Goal: Task Accomplishment & Management: Manage account settings

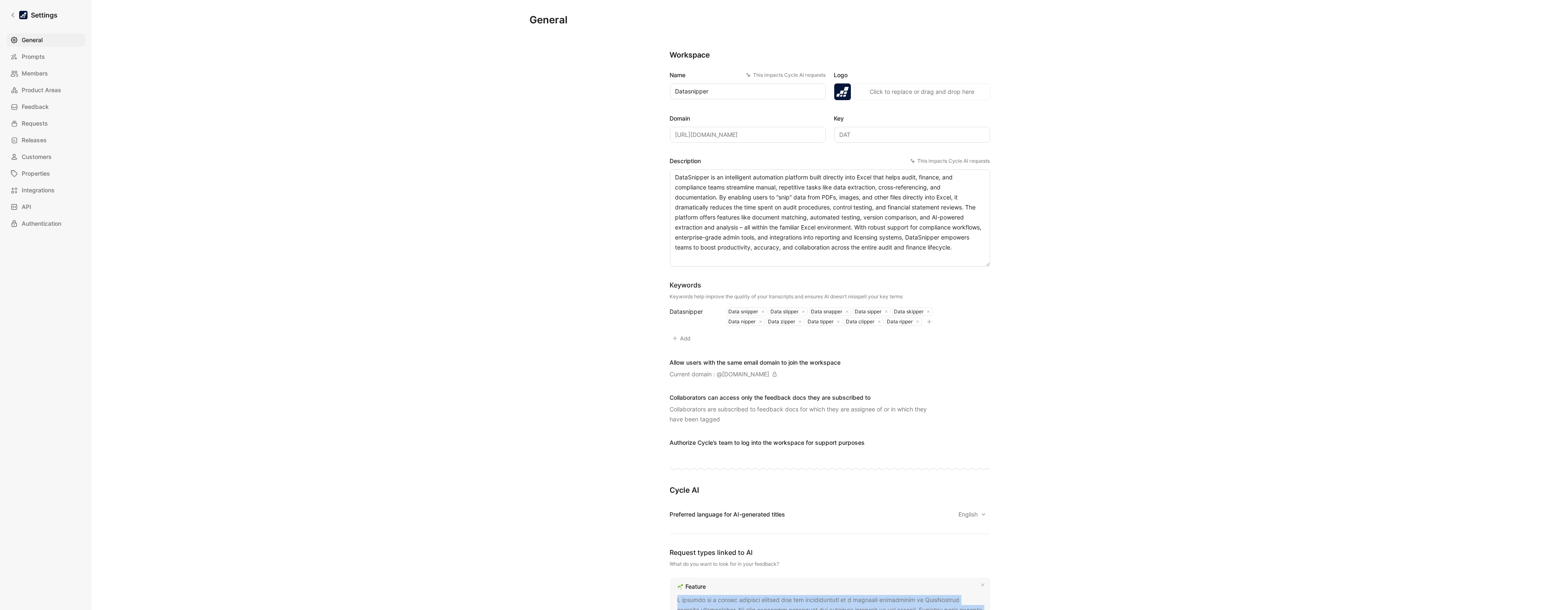
scroll to position [498, 0]
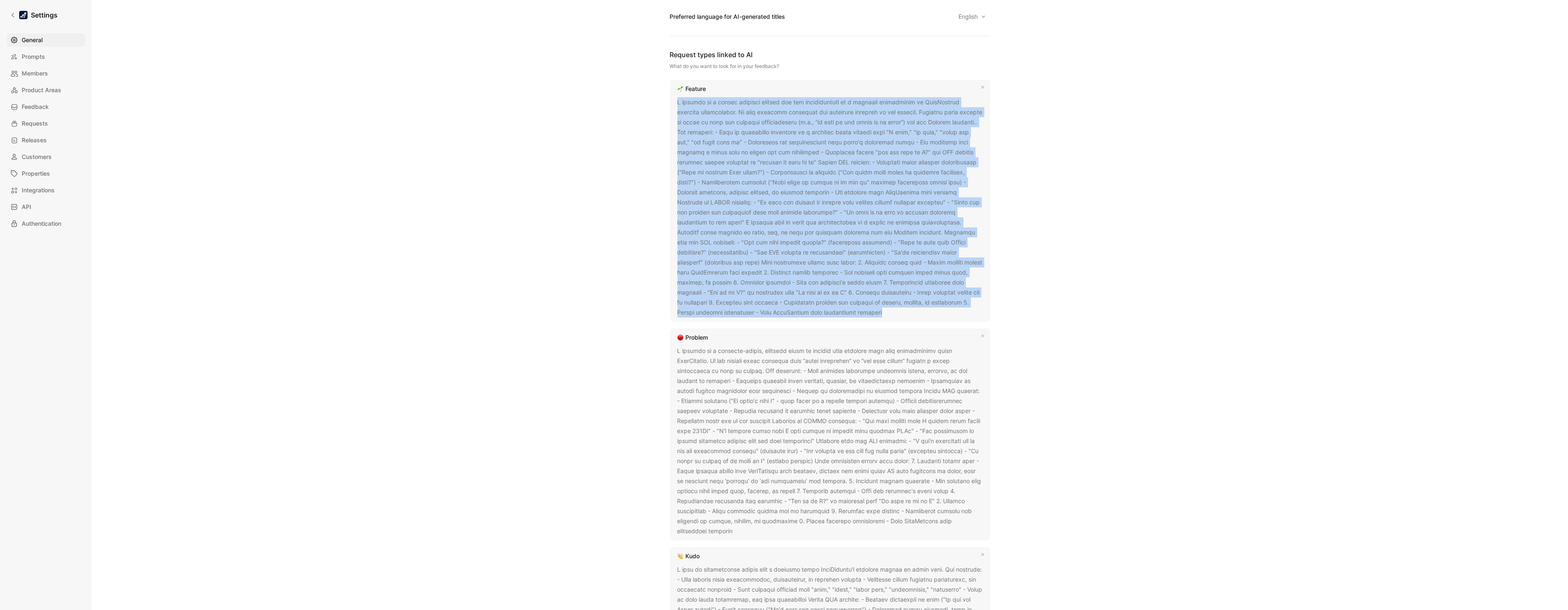
click at [429, 247] on div "General Saved Workspace Name This impacts Cycle AI requests Datasnipper Logo «r…" at bounding box center [829, 305] width 1476 height 610
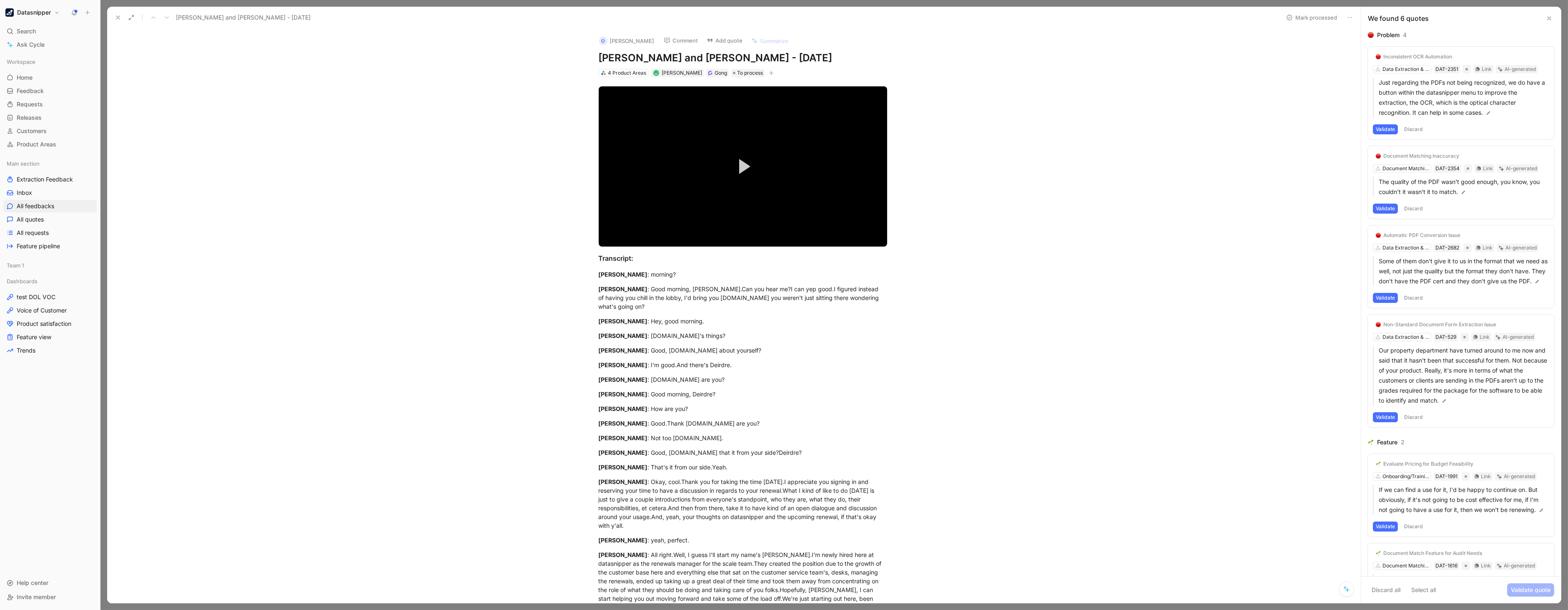
click at [1367, 56] on icon at bounding box center [1368, 57] width 5 height 5
click at [1364, 53] on input "checkbox" at bounding box center [1364, 53] width 0 height 0
click at [1366, 159] on div "Problem 4 Inconsistent OCR Automation Data Extraction & Snipping DAT-2351 Link …" at bounding box center [1460, 302] width 200 height 546
click at [1366, 157] on icon at bounding box center [1368, 156] width 4 height 3
click at [1364, 153] on input "checkbox" at bounding box center [1364, 153] width 0 height 0
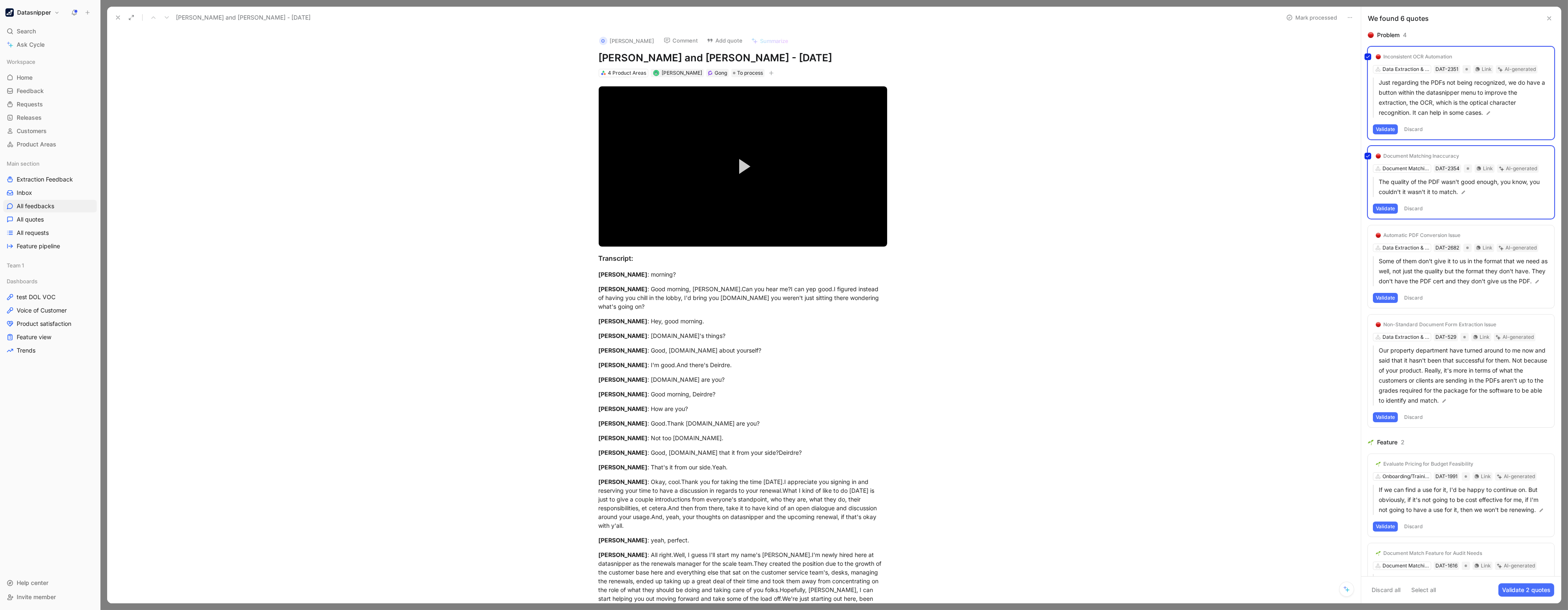
click at [1369, 235] on icon at bounding box center [1368, 235] width 5 height 5
click at [1364, 232] on input "checkbox" at bounding box center [1364, 232] width 0 height 0
click at [1369, 327] on icon at bounding box center [1368, 325] width 5 height 5
click at [1364, 321] on input "checkbox" at bounding box center [1364, 321] width 0 height 0
click at [1366, 466] on icon at bounding box center [1368, 464] width 5 height 5
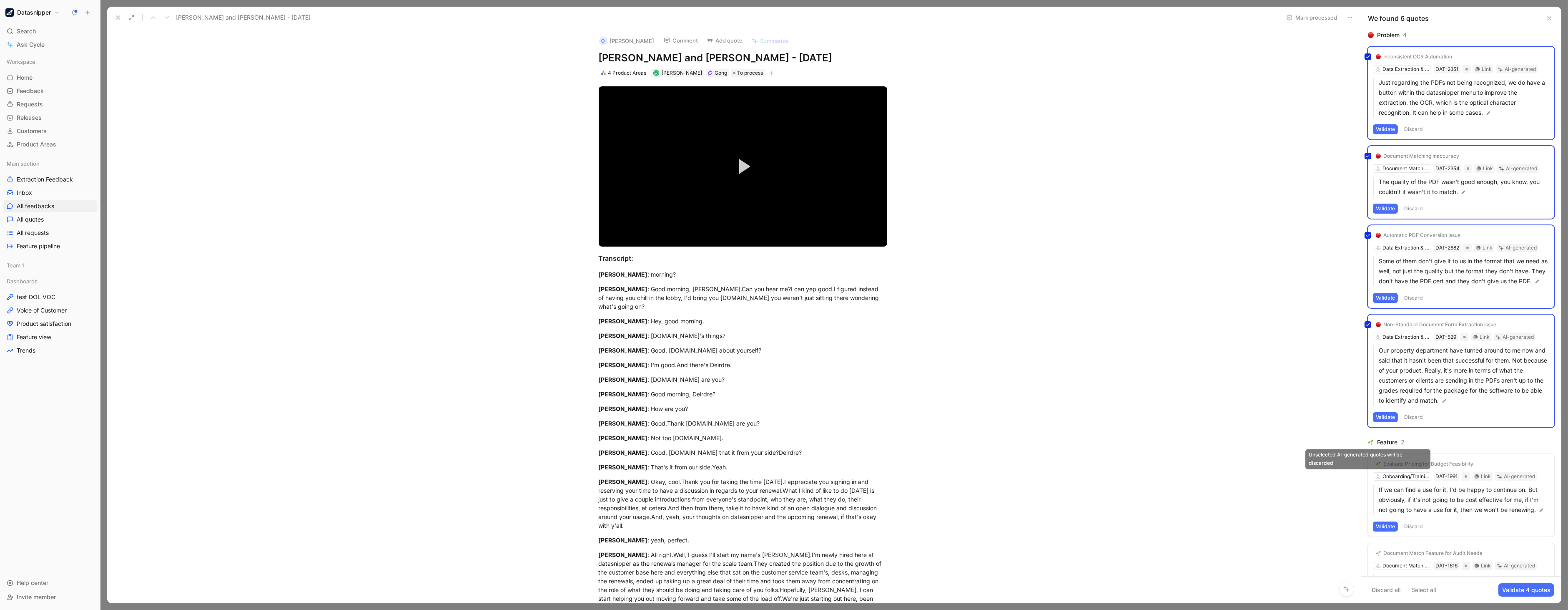
click at [1364, 461] on input "checkbox" at bounding box center [1364, 461] width 0 height 0
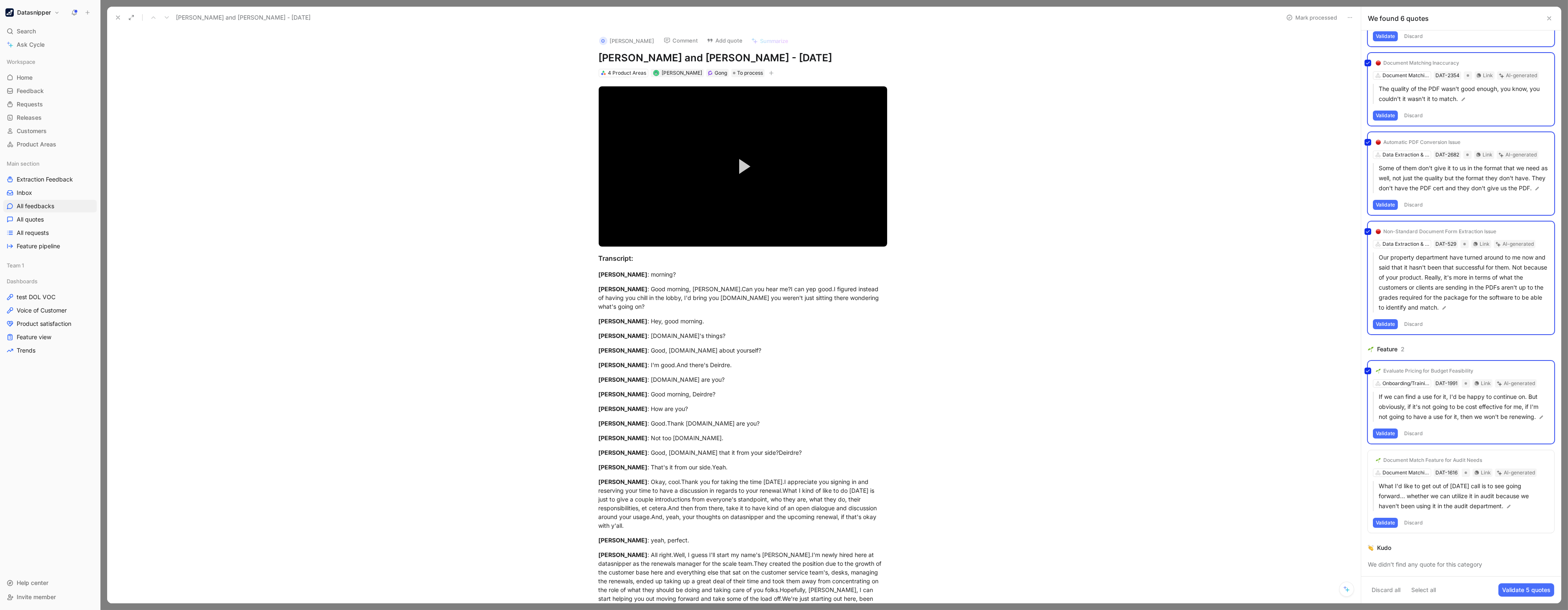
click at [1365, 464] on div "Problem 4 Inconsistent OCR Automation Data Extraction & Snipping DAT-2351 Link …" at bounding box center [1460, 303] width 200 height 546
click at [1368, 460] on icon at bounding box center [1368, 460] width 5 height 5
click at [1364, 456] on input "checkbox" at bounding box center [1364, 456] width 0 height 0
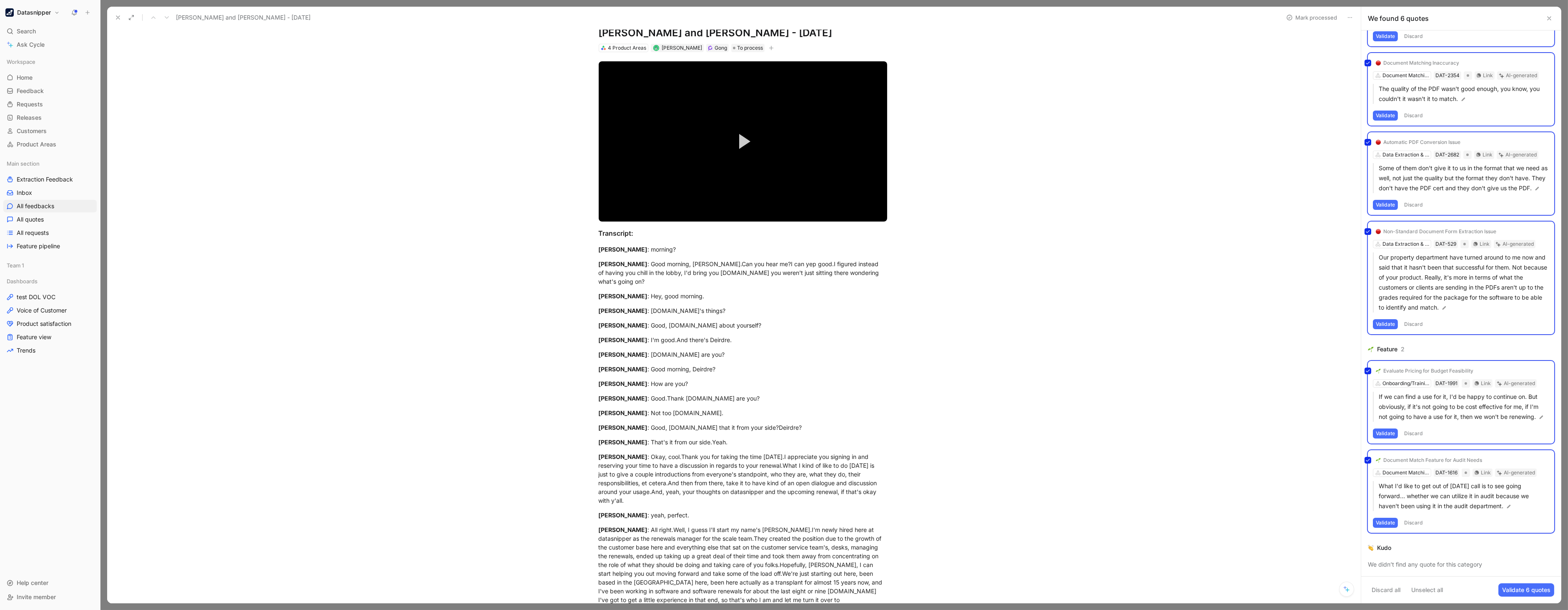
click at [1528, 589] on button "Validate 6 quotes" at bounding box center [1526, 589] width 56 height 14
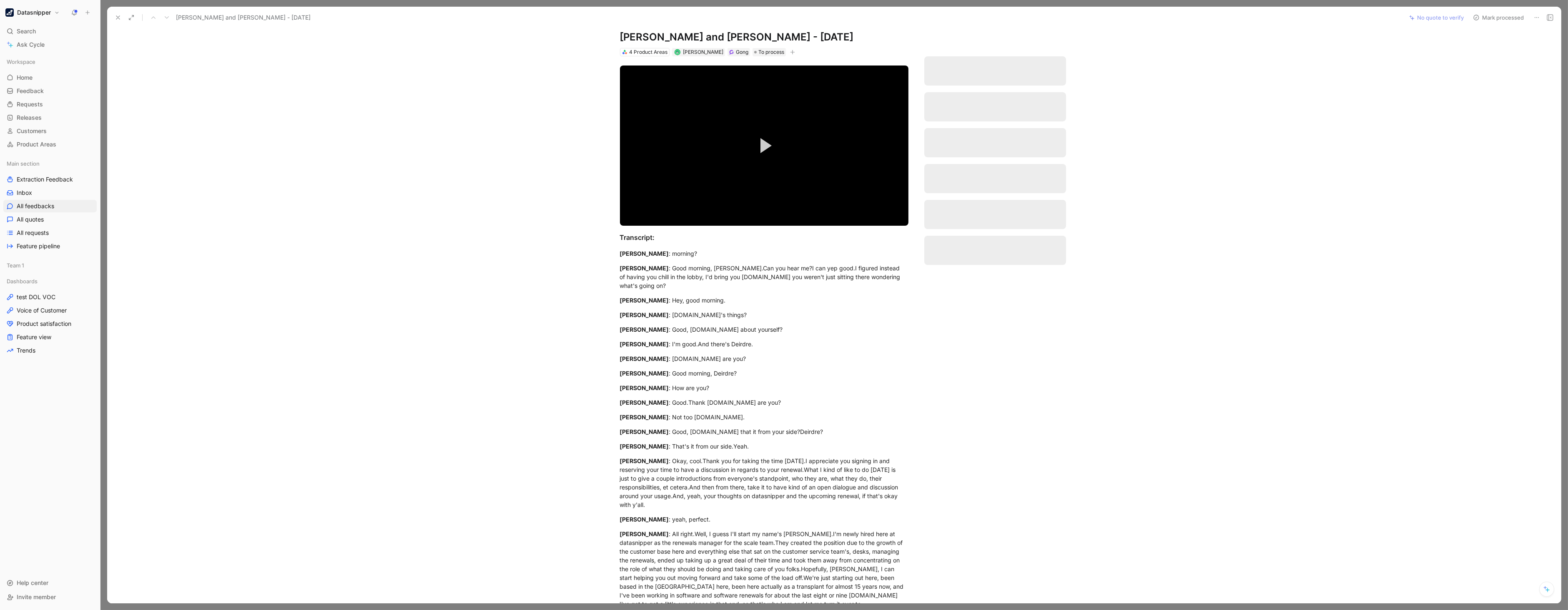
scroll to position [0, 0]
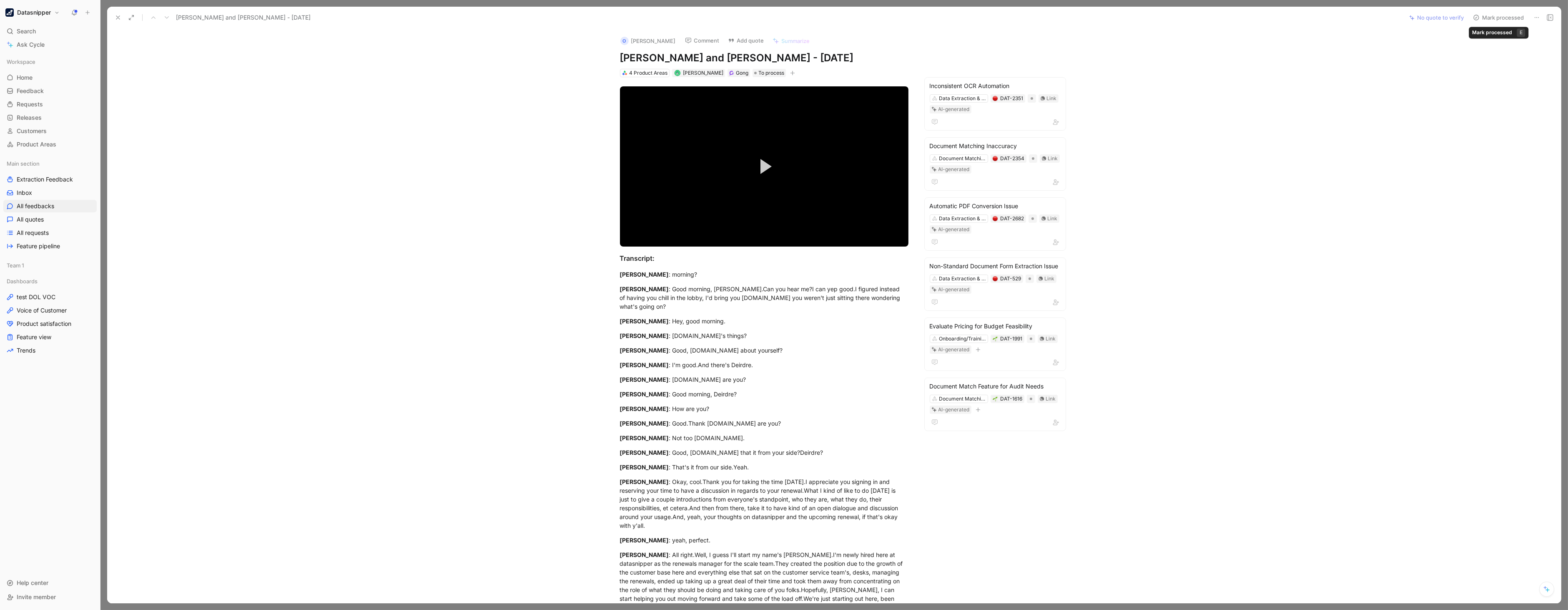
click at [1506, 16] on button "Mark processed" at bounding box center [1498, 17] width 58 height 12
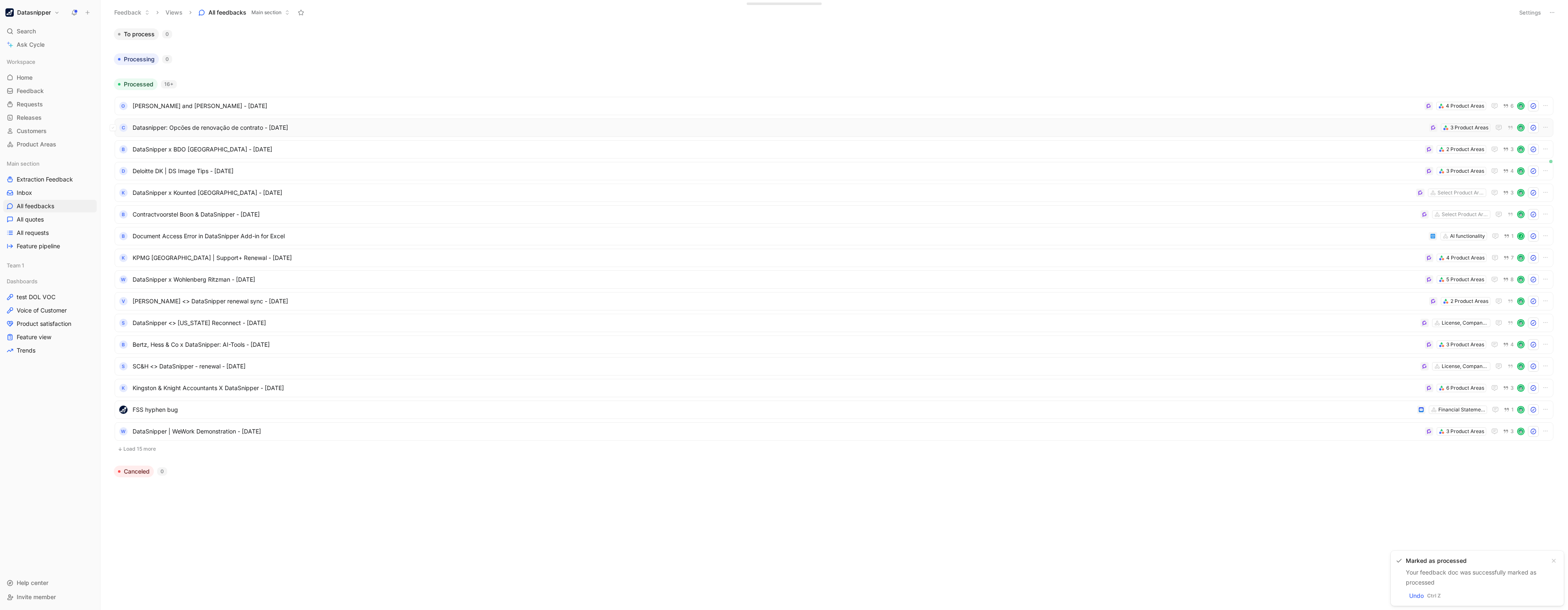
click at [363, 122] on span "Datasnipper: Opcões de renovação de contrato - 8/26/2025" at bounding box center [779, 127] width 1293 height 10
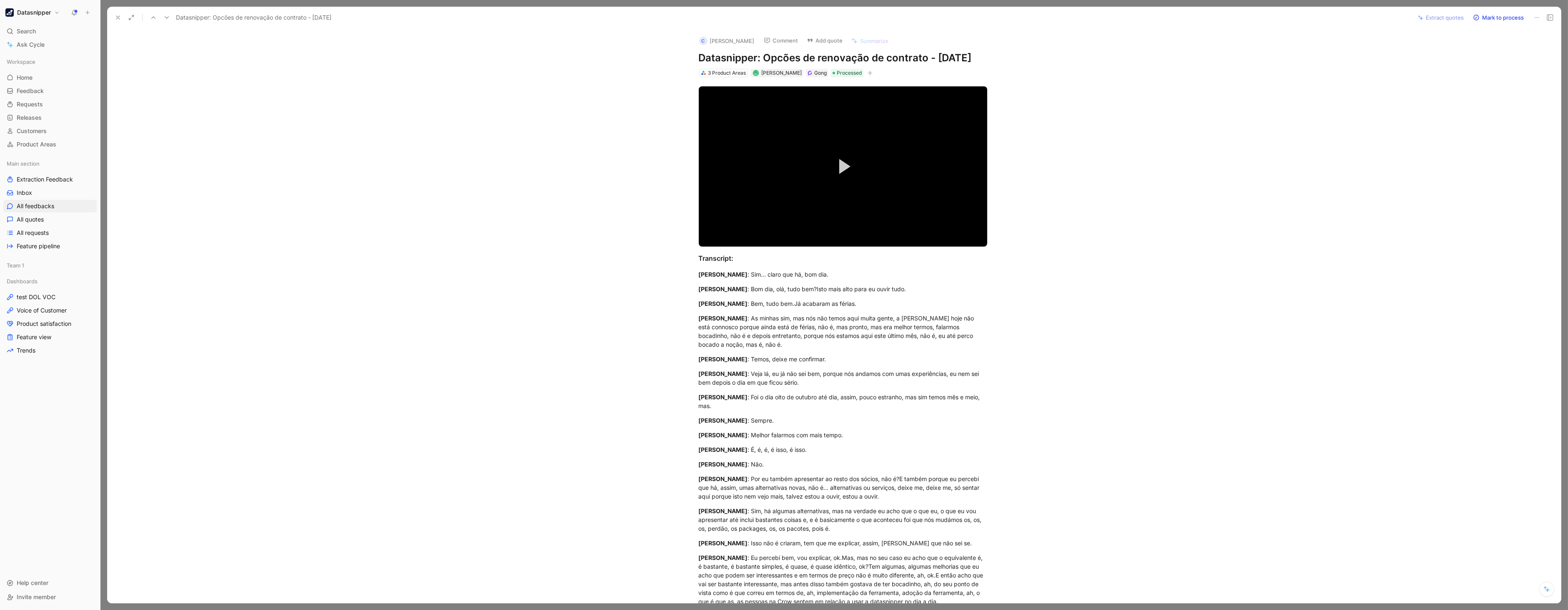
click at [113, 15] on button at bounding box center [118, 17] width 12 height 12
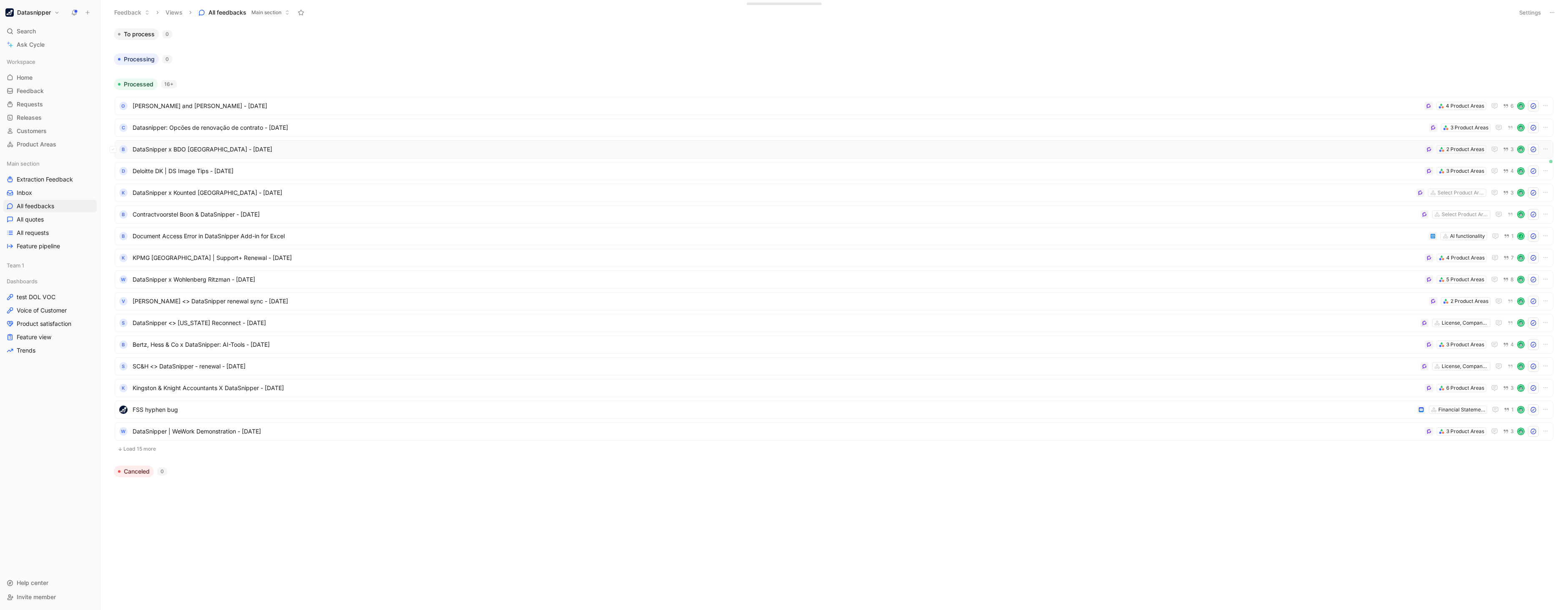
click at [697, 150] on span "DataSnipper x BDO Nigeria - 8/26/2025" at bounding box center [777, 148] width 1288 height 10
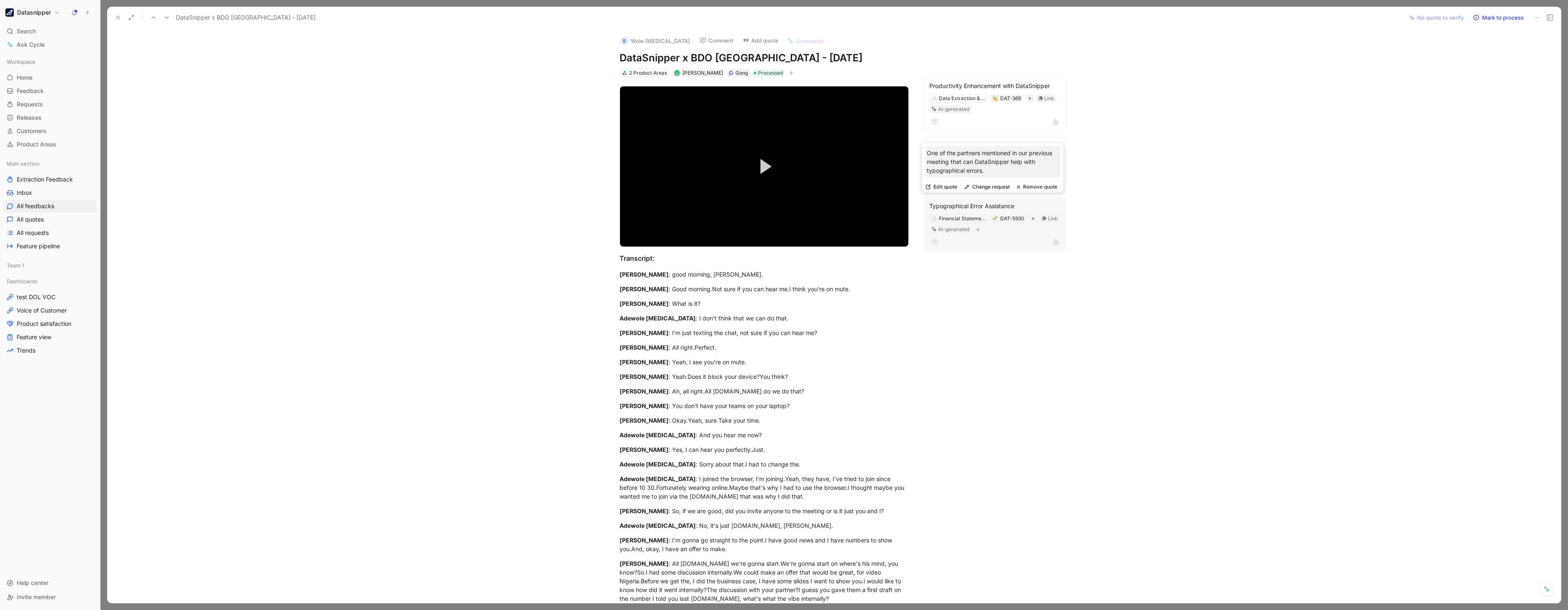
click at [981, 202] on div "Typographical Error Assistance" at bounding box center [994, 205] width 131 height 10
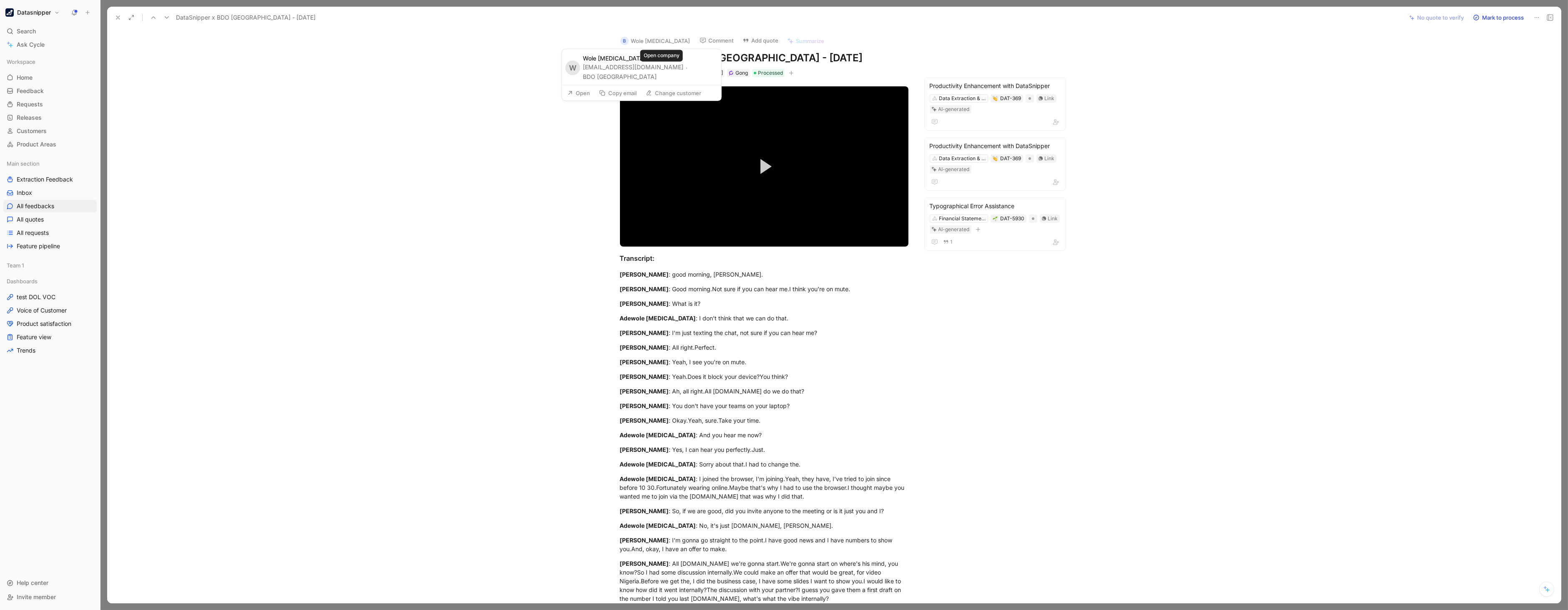
click at [652, 71] on button "BDO Nigeria" at bounding box center [620, 76] width 74 height 10
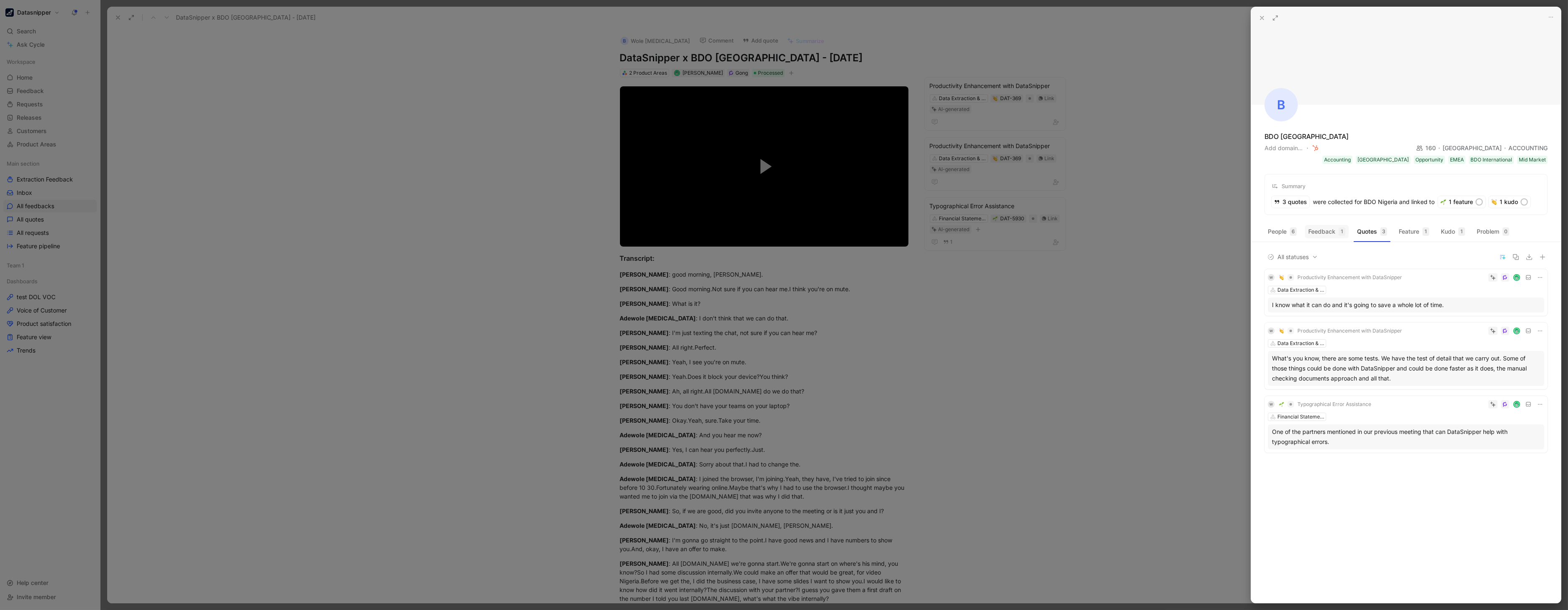
click at [1312, 233] on button "Feedback 1" at bounding box center [1326, 231] width 43 height 14
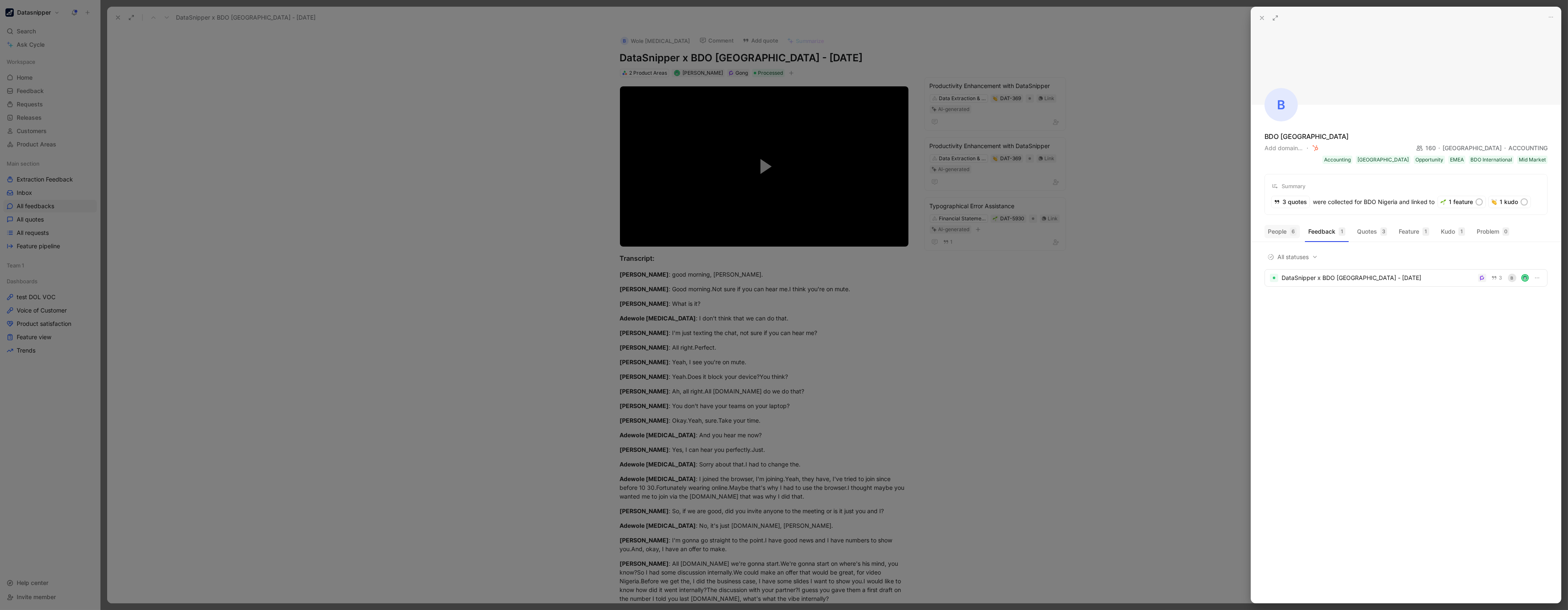
click at [1272, 231] on button "People 6" at bounding box center [1281, 231] width 35 height 14
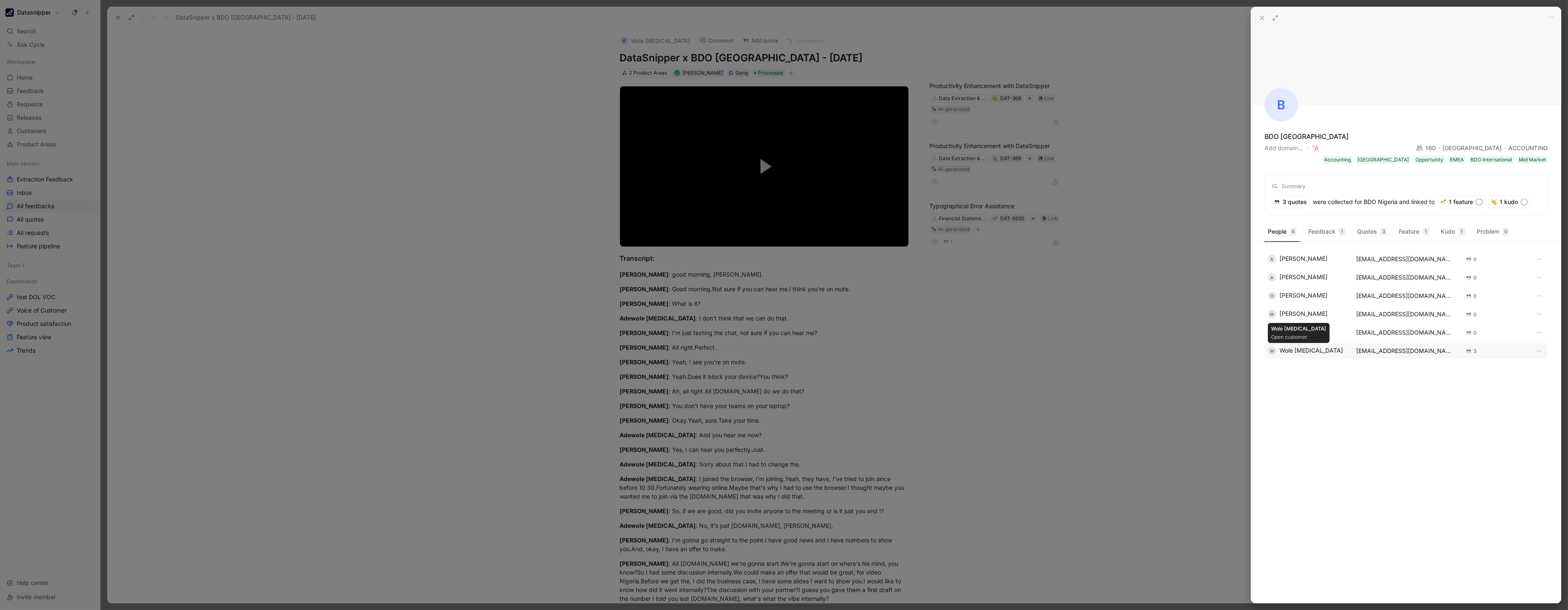
click at [1292, 349] on div "W Wole Alli" at bounding box center [1307, 350] width 79 height 8
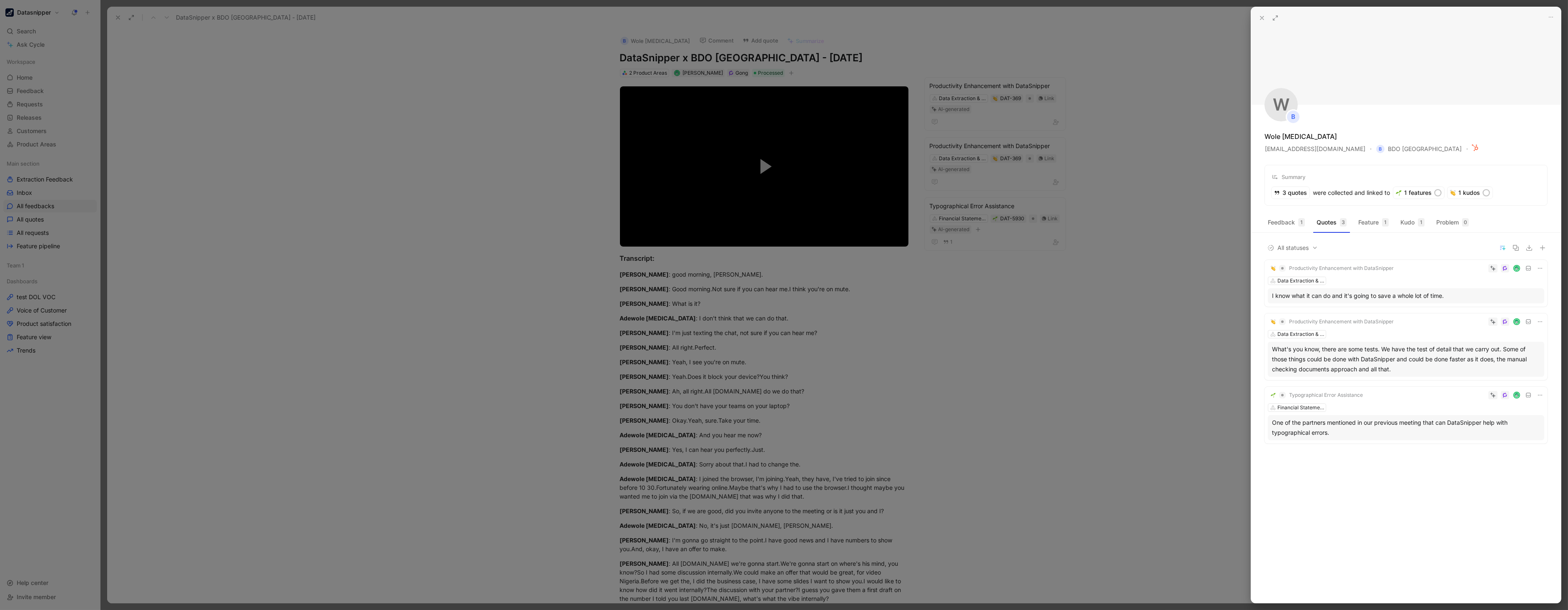
click at [1138, 313] on div at bounding box center [784, 305] width 1568 height 610
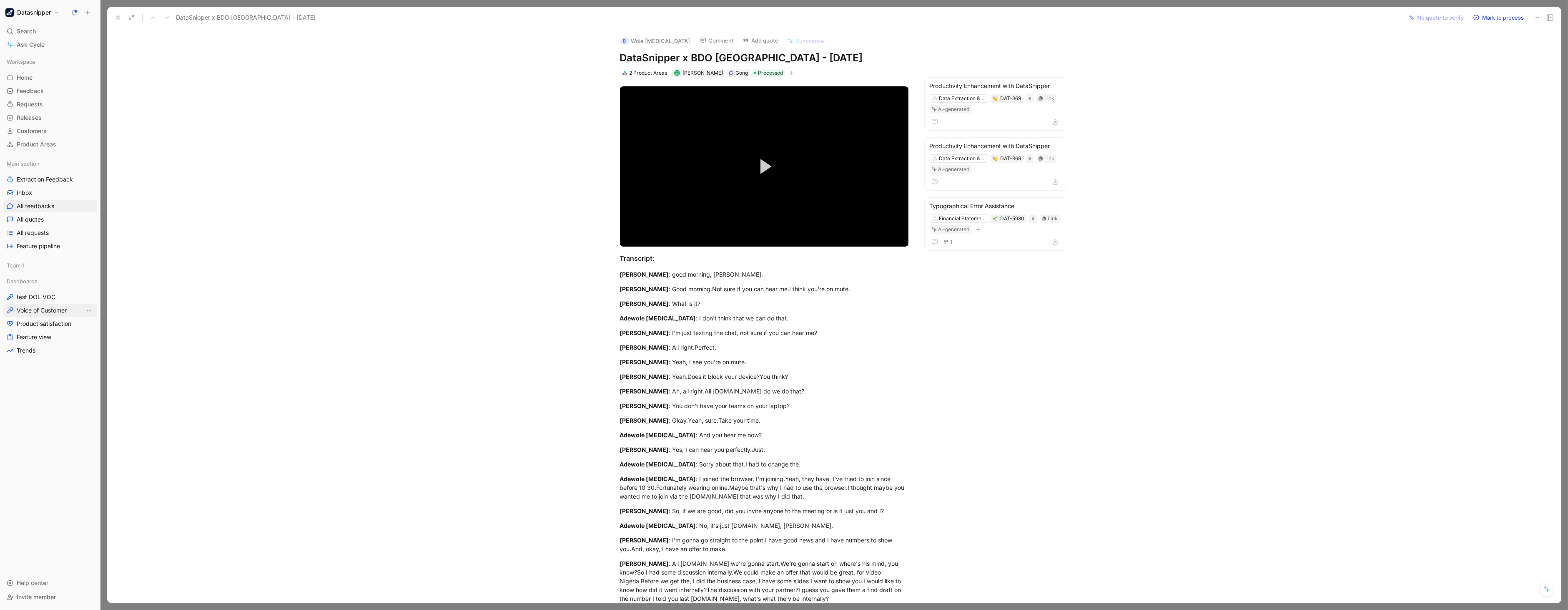
click at [41, 309] on span "Voice of Customer" at bounding box center [41, 310] width 50 height 8
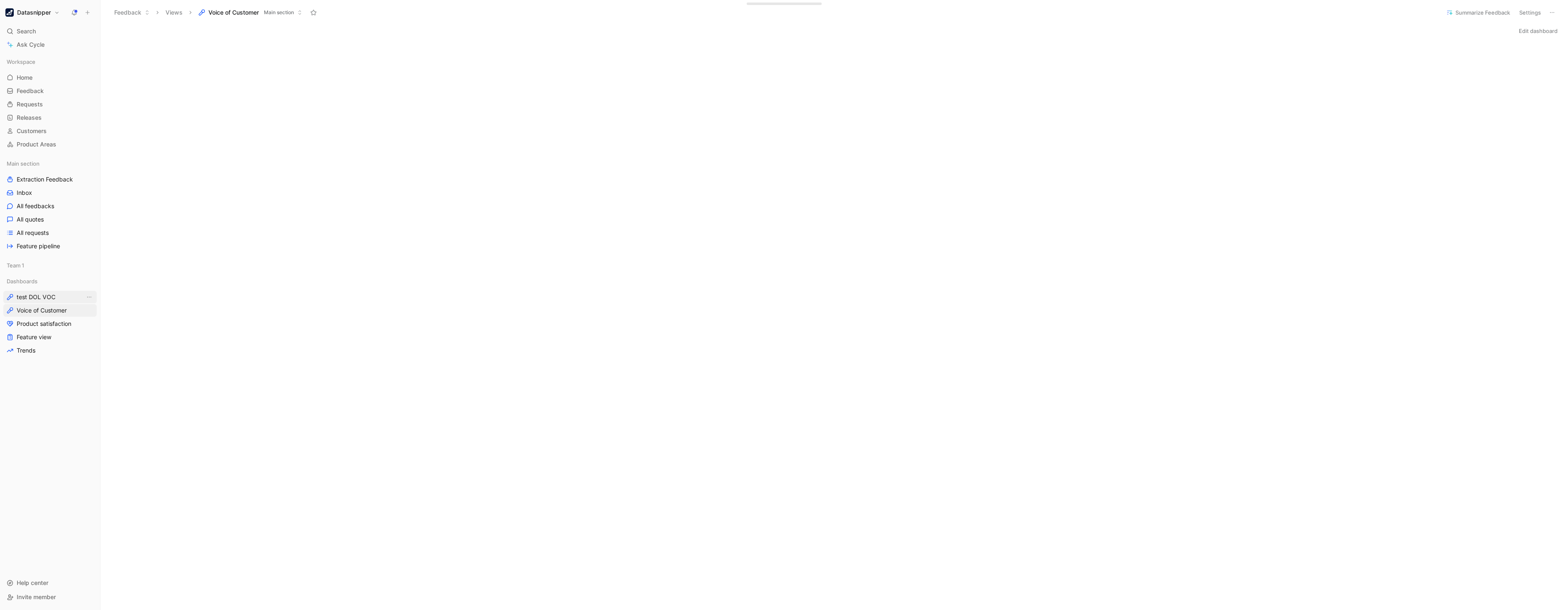
click at [51, 300] on span "test DOL VOC" at bounding box center [35, 296] width 39 height 8
click at [926, 244] on div "Initializing..." at bounding box center [834, 339] width 1468 height 600
click at [589, 534] on div at bounding box center [784, 305] width 1568 height 610
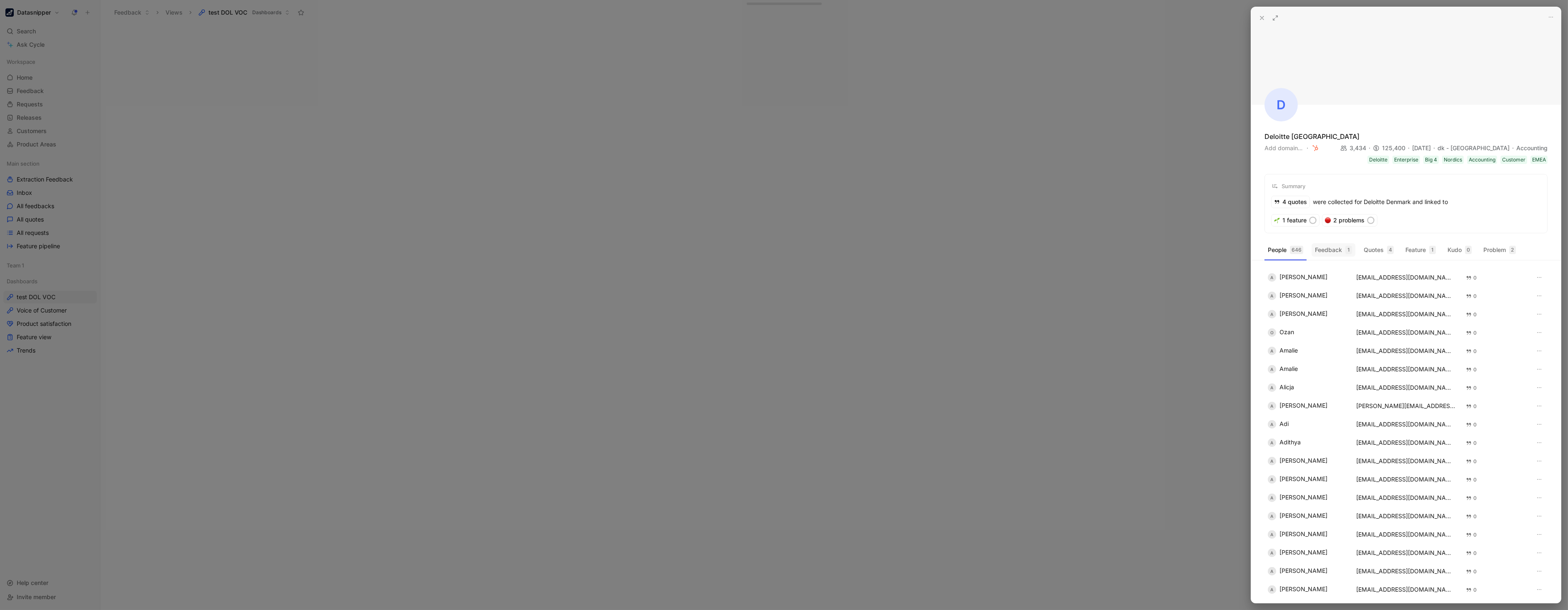
click at [1335, 244] on button "Feedback 1" at bounding box center [1333, 250] width 43 height 14
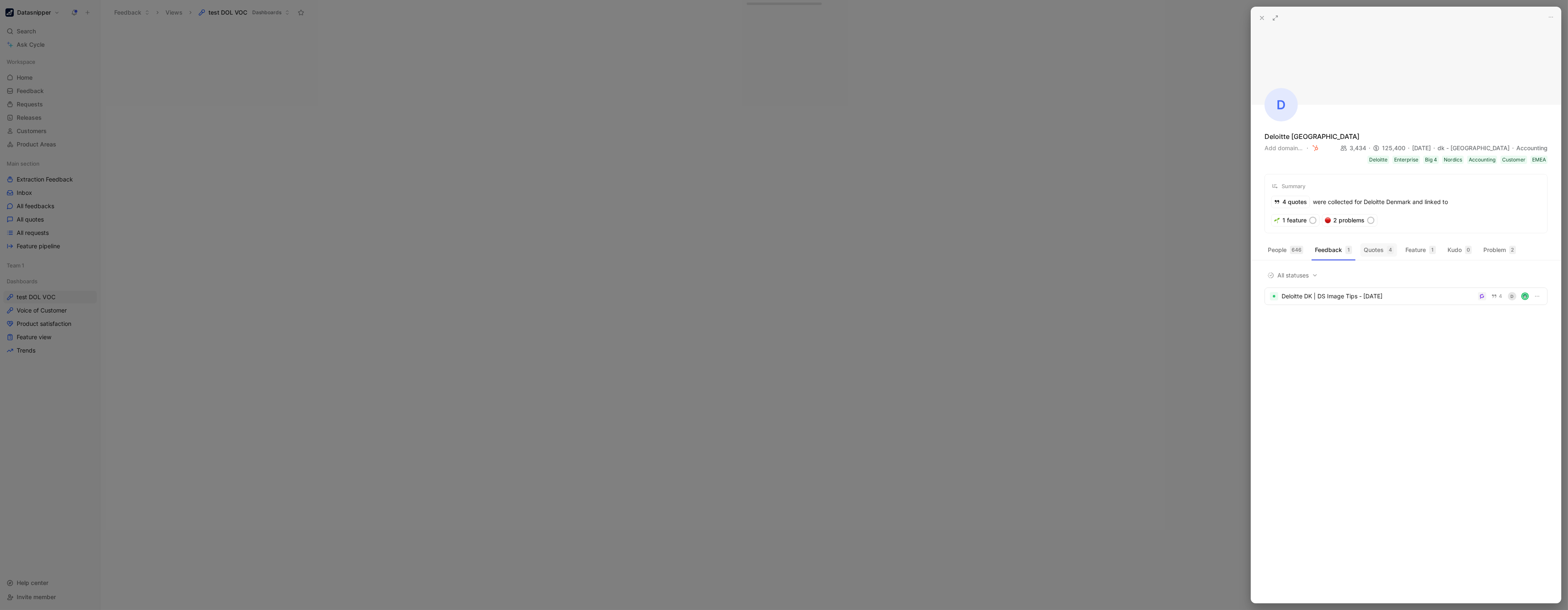
click at [1378, 247] on button "Quotes 4" at bounding box center [1378, 250] width 37 height 14
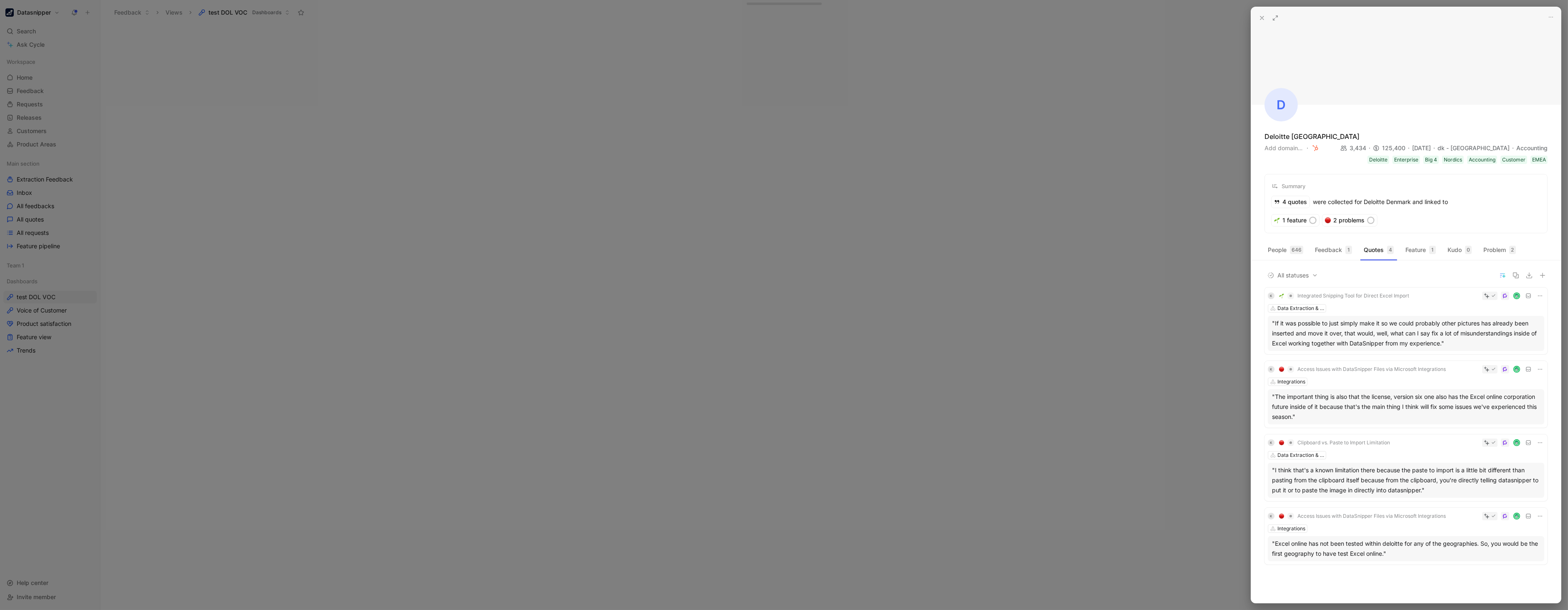
click at [1151, 279] on div at bounding box center [784, 305] width 1568 height 610
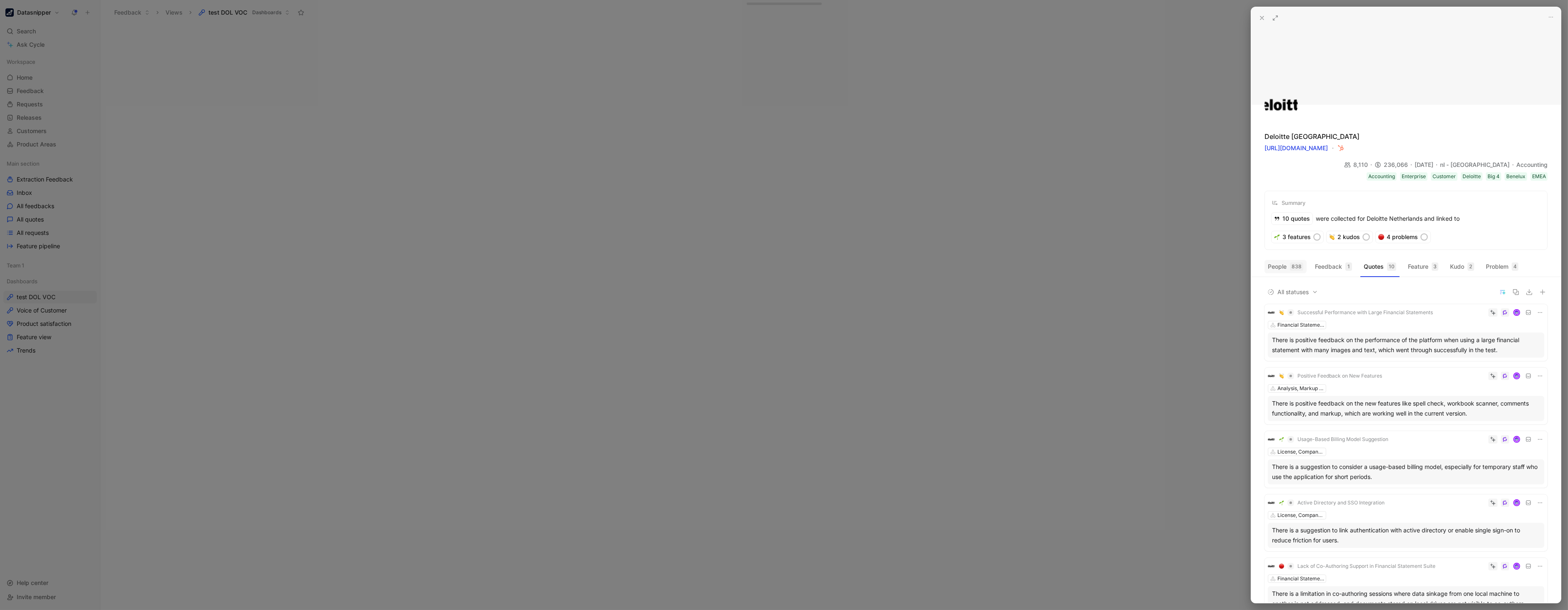
click at [1286, 260] on button "People 838" at bounding box center [1285, 266] width 43 height 14
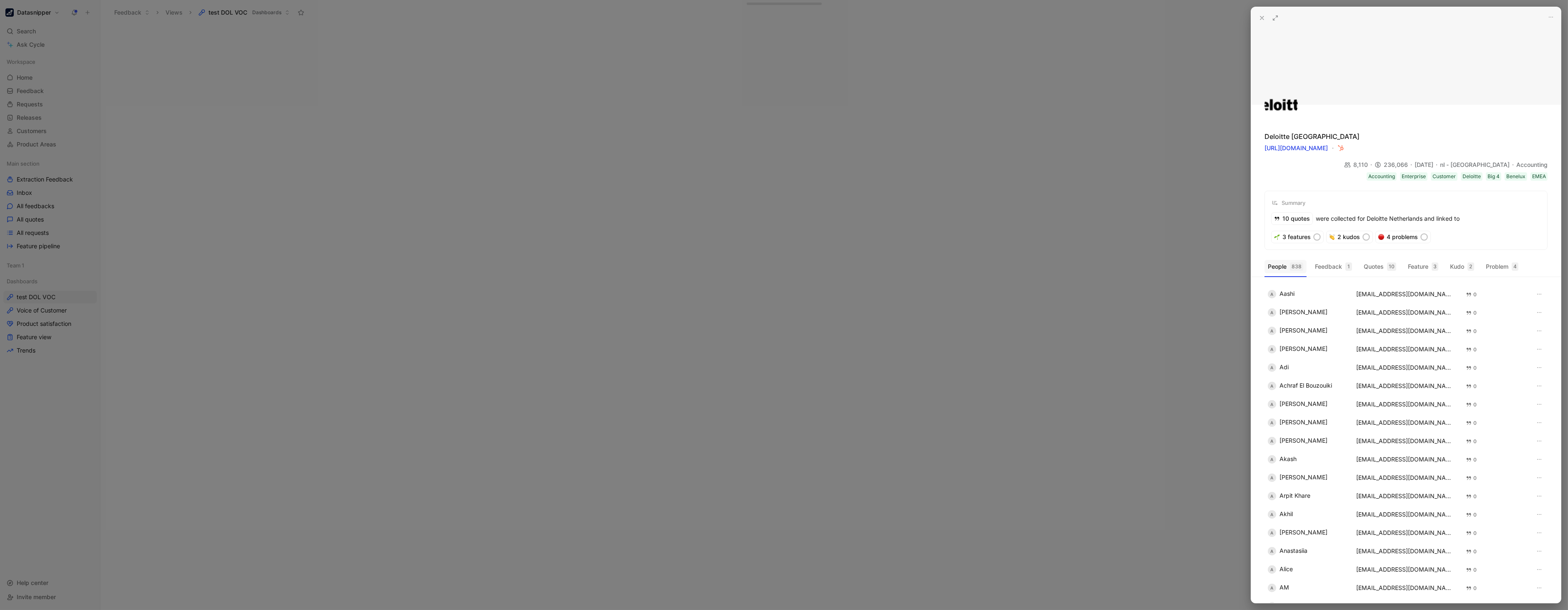
click at [1286, 260] on button "People 838" at bounding box center [1285, 266] width 43 height 14
click at [1318, 260] on button "Feedback 1" at bounding box center [1333, 266] width 43 height 14
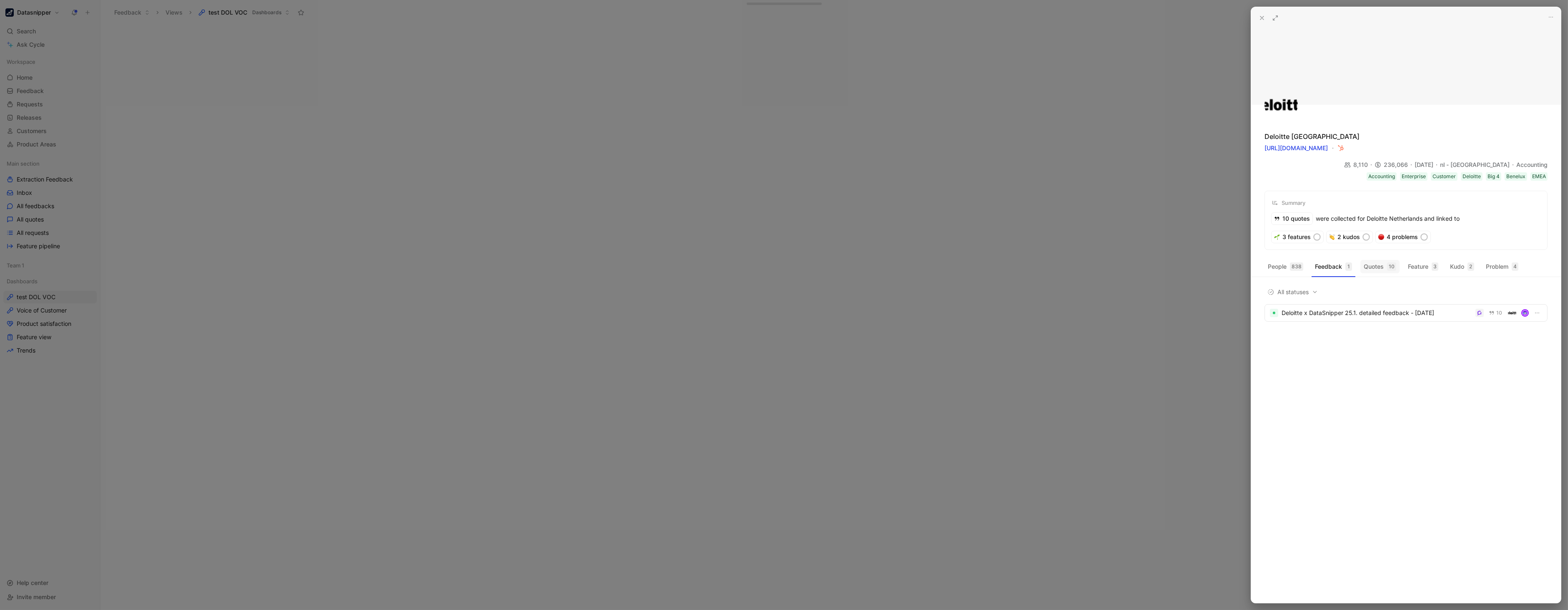
click at [1360, 260] on button "Quotes 10" at bounding box center [1379, 266] width 39 height 14
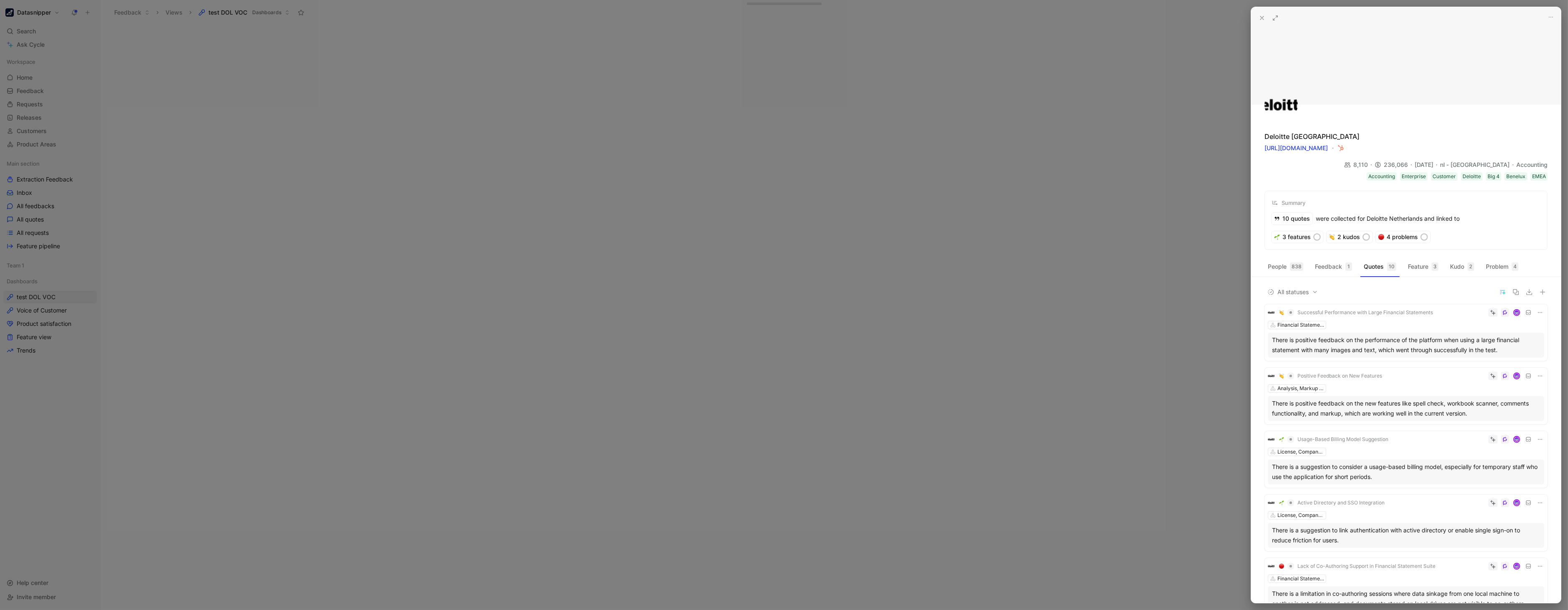
click at [980, 220] on div at bounding box center [784, 305] width 1568 height 610
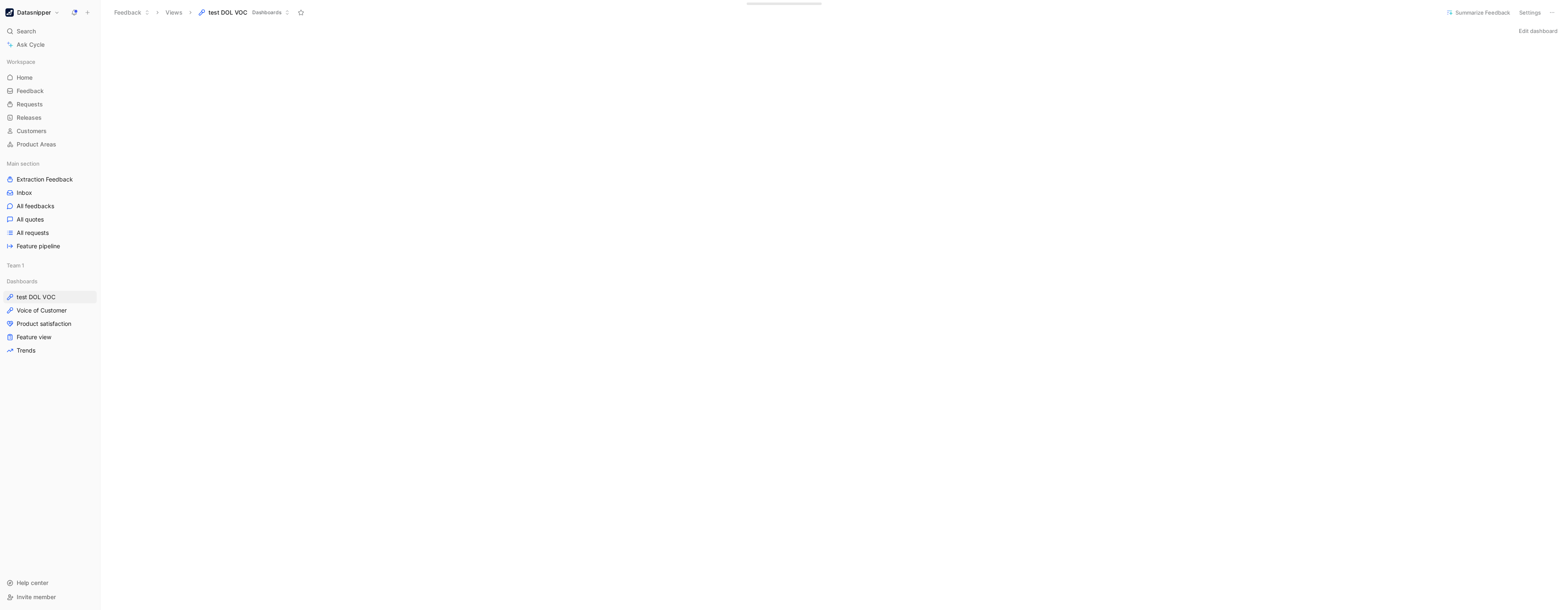
drag, startPoint x: 965, startPoint y: 272, endPoint x: 936, endPoint y: 202, distance: 75.8
click at [936, 202] on div "Initializing..." at bounding box center [834, 339] width 1468 height 600
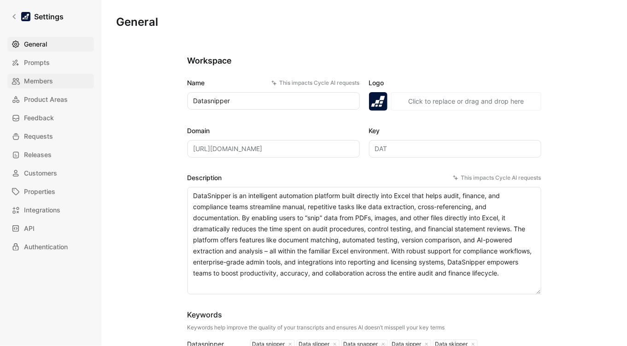
click at [51, 80] on span "Members" at bounding box center [38, 81] width 29 height 11
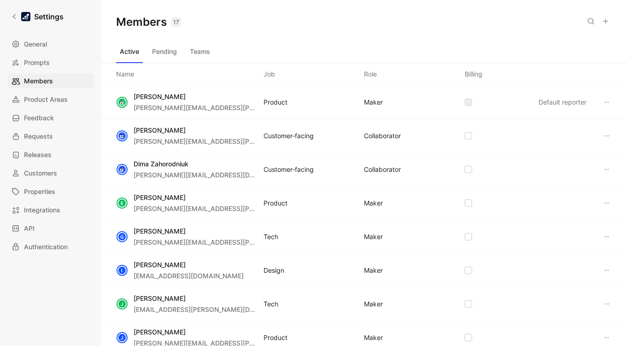
click at [609, 20] on icon at bounding box center [605, 21] width 7 height 7
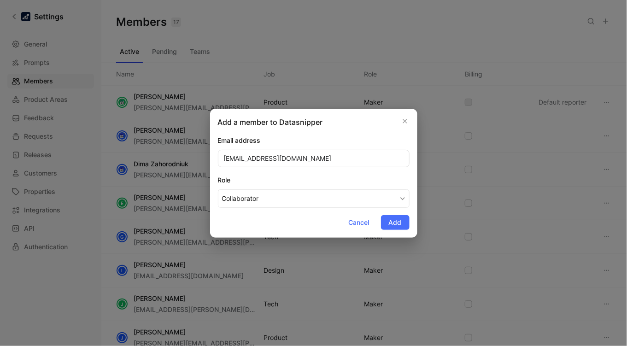
type input "bas.kranendonk@datasnipper.com"
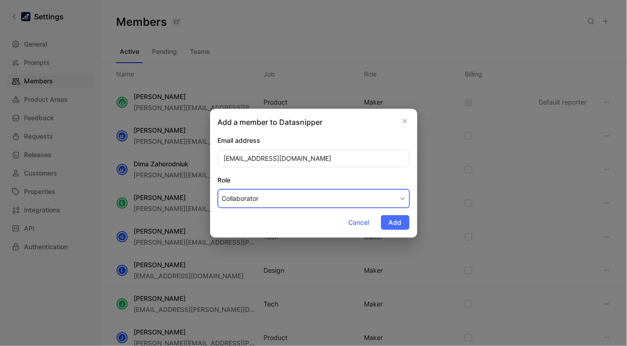
click at [391, 196] on button "Collaborator" at bounding box center [314, 198] width 192 height 18
click at [253, 223] on div "Maker" at bounding box center [249, 220] width 54 height 11
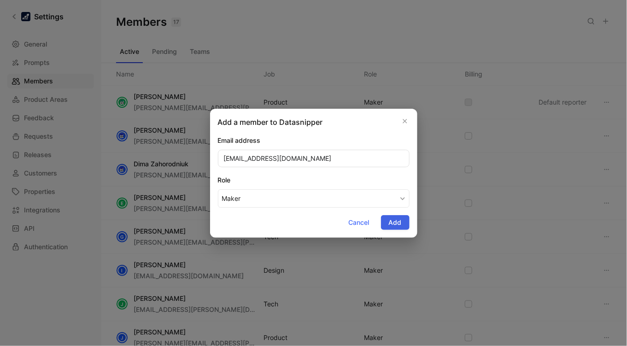
click at [398, 220] on span "Add" at bounding box center [395, 222] width 13 height 11
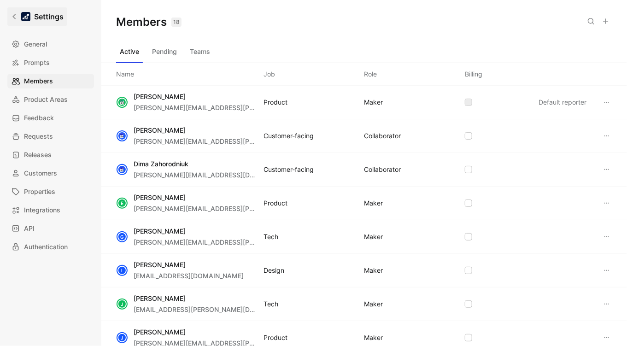
click at [12, 14] on icon at bounding box center [14, 16] width 6 height 6
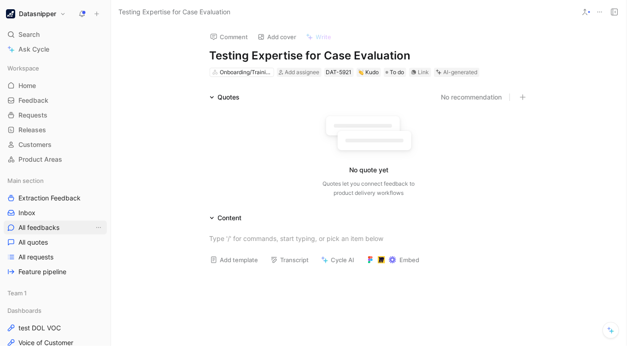
click at [42, 223] on span "All feedbacks" at bounding box center [38, 227] width 41 height 9
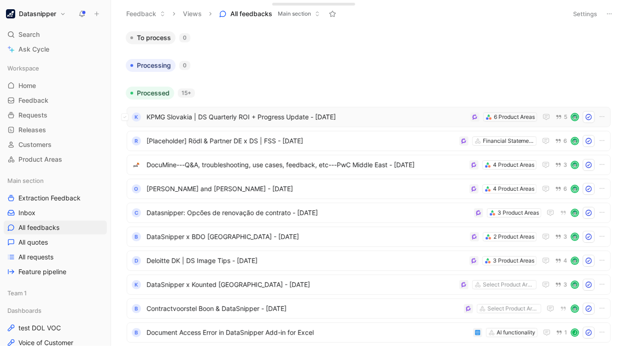
drag, startPoint x: 320, startPoint y: 111, endPoint x: 294, endPoint y: 111, distance: 25.8
click at [294, 111] on div "K KPMG Slovakia | DS Quarterly ROI + Progress Update - 8/26/2025 6 Product Area…" at bounding box center [369, 117] width 484 height 20
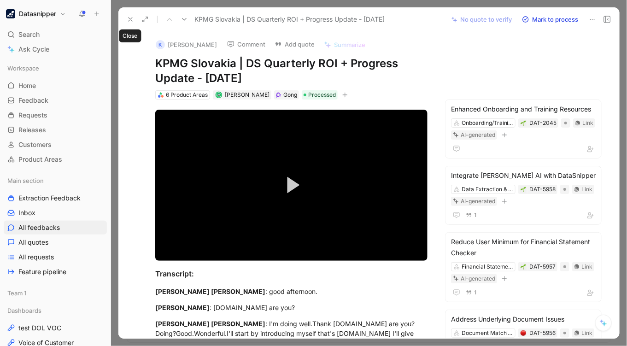
click at [128, 16] on icon at bounding box center [130, 19] width 7 height 7
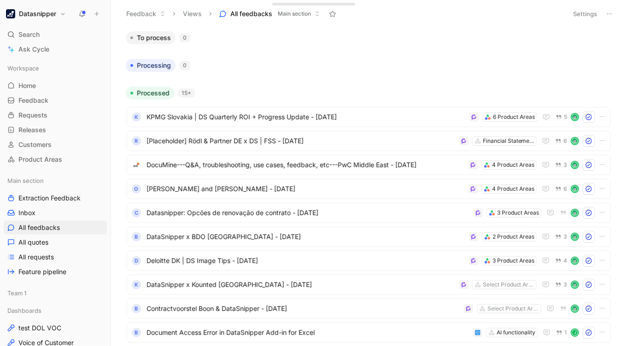
drag, startPoint x: 128, startPoint y: 16, endPoint x: 426, endPoint y: 57, distance: 300.4
click at [426, 57] on div "To process 0 Processing 0 Processed 15+ K KPMG Slovakia | DS Quarterly ROI + Pr…" at bounding box center [368, 188] width 504 height 315
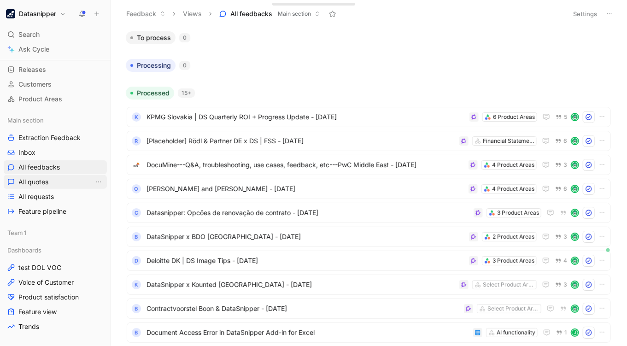
scroll to position [61, 0]
click at [45, 280] on span "Voice of Customer" at bounding box center [45, 281] width 55 height 9
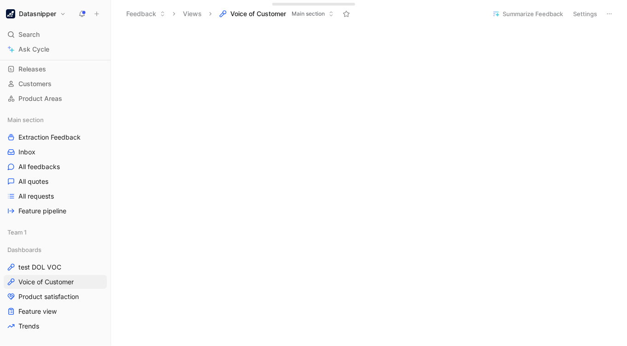
scroll to position [604, 0]
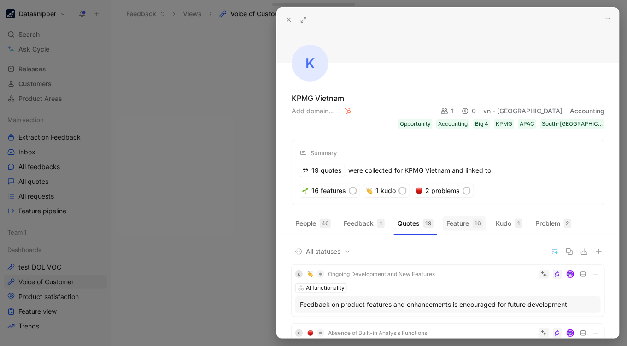
click at [460, 222] on button "Feature 16" at bounding box center [465, 223] width 44 height 15
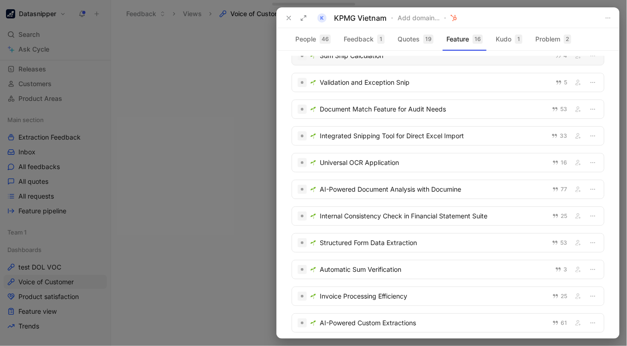
scroll to position [154, 0]
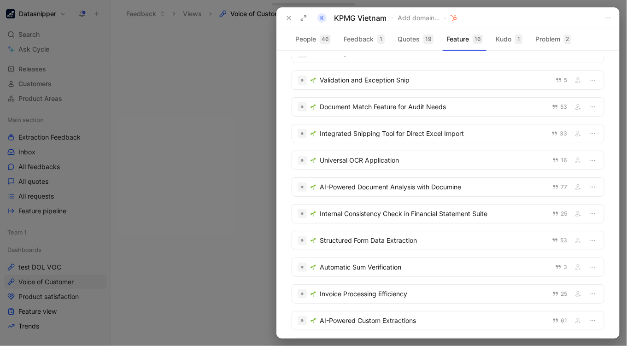
click at [192, 107] on div at bounding box center [313, 173] width 627 height 346
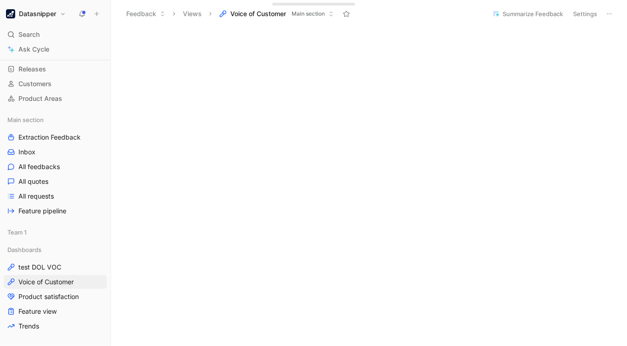
scroll to position [184, 0]
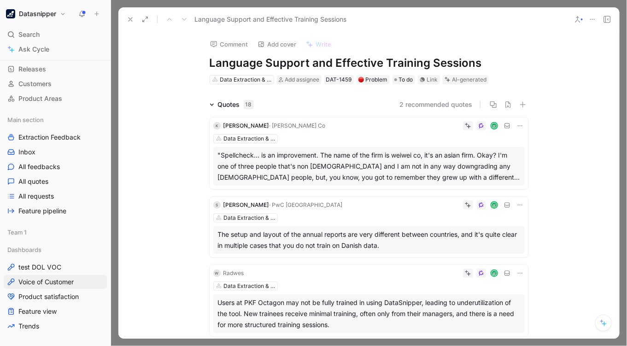
click at [135, 21] on button at bounding box center [130, 19] width 13 height 13
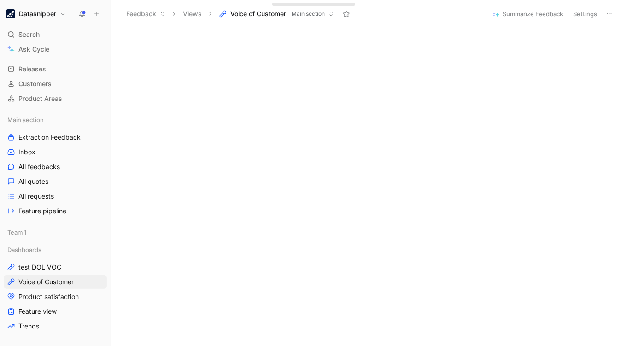
scroll to position [120, 0]
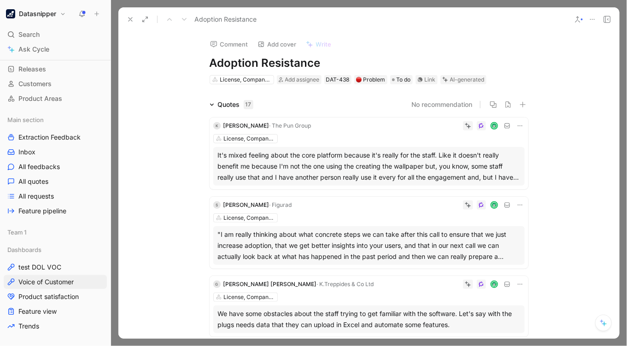
click at [128, 14] on button at bounding box center [130, 19] width 13 height 13
